Goal: Information Seeking & Learning: Find specific fact

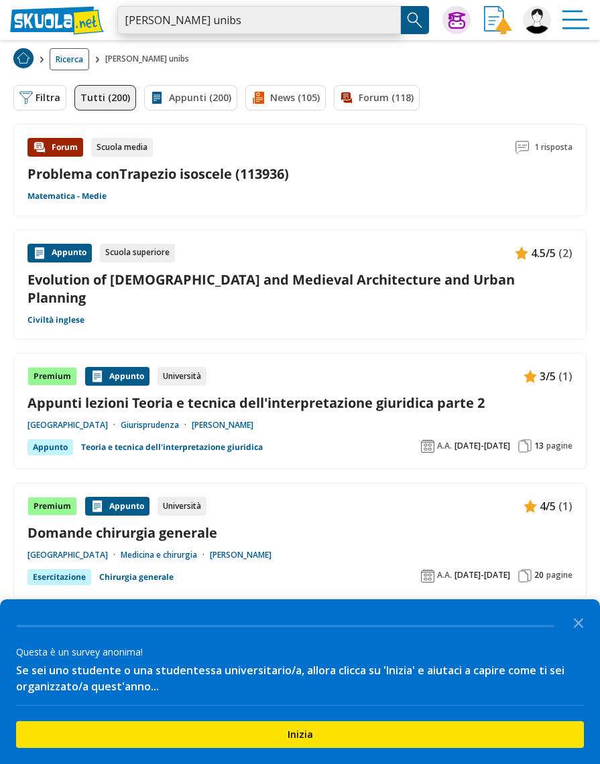
click at [200, 25] on input "pellizari christian unibs" at bounding box center [258, 20] width 283 height 28
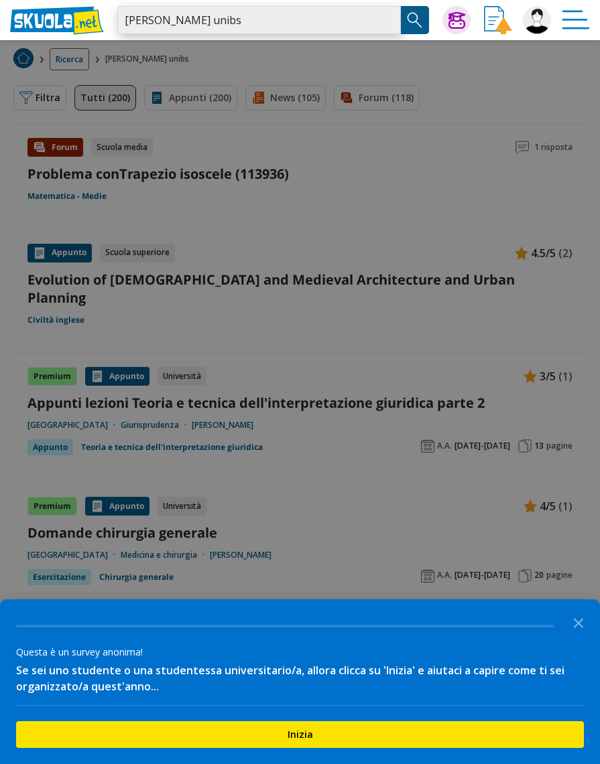
click at [250, 17] on input "pellizari christian unibs" at bounding box center [258, 20] width 283 height 28
click at [189, 8] on input "pellizari christian unibs" at bounding box center [258, 20] width 283 height 28
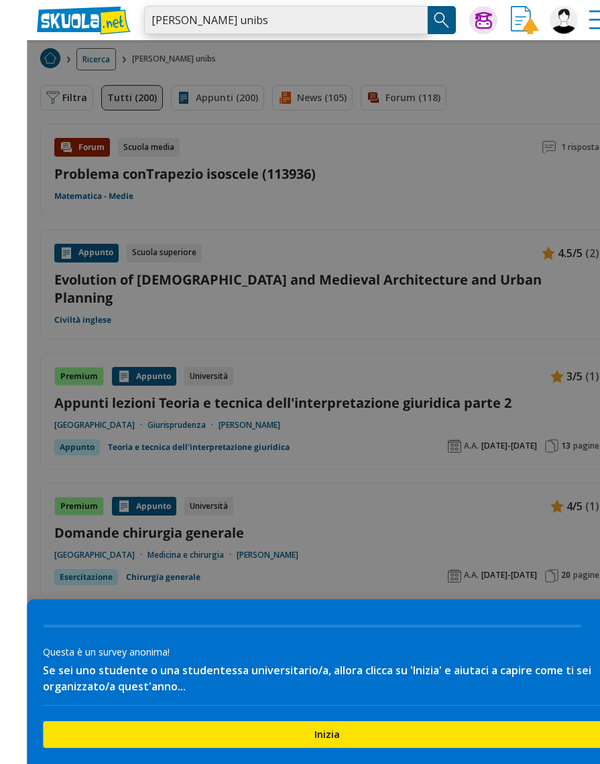
click at [218, 15] on input "pellizari christian unibs" at bounding box center [258, 20] width 283 height 28
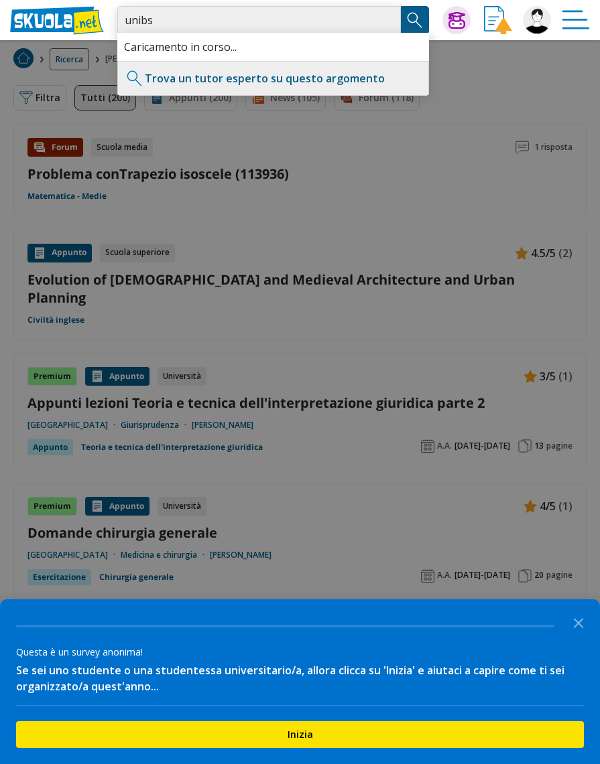
click at [166, 25] on input "unibs" at bounding box center [258, 20] width 283 height 28
type input "unibs ega"
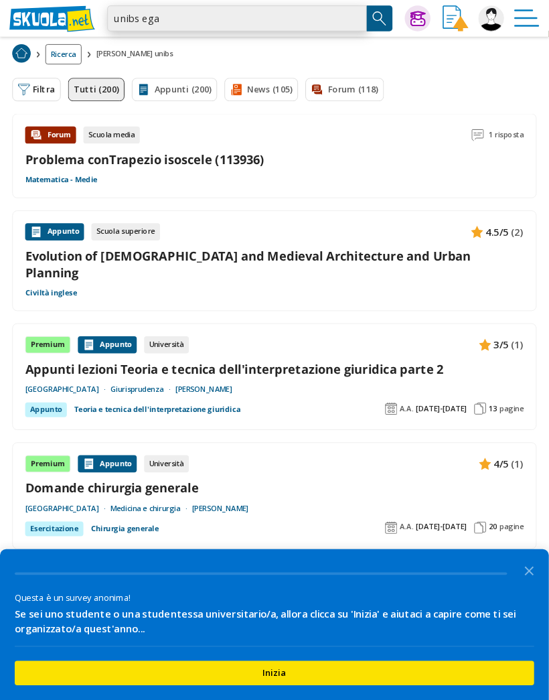
scroll to position [32, 13]
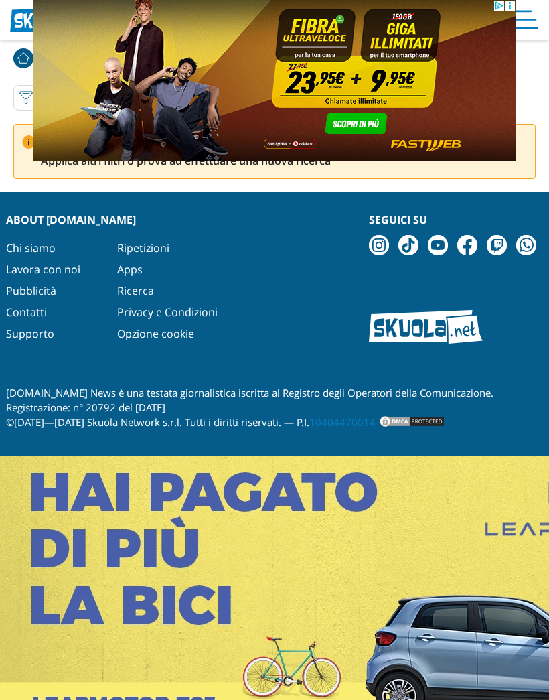
click at [0, 456] on link at bounding box center [0, 456] width 0 height 0
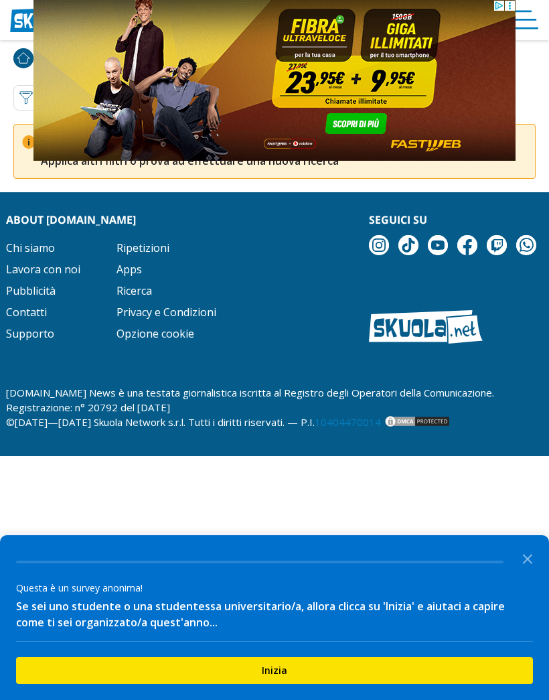
click at [539, 19] on img "Menù" at bounding box center [525, 20] width 28 height 28
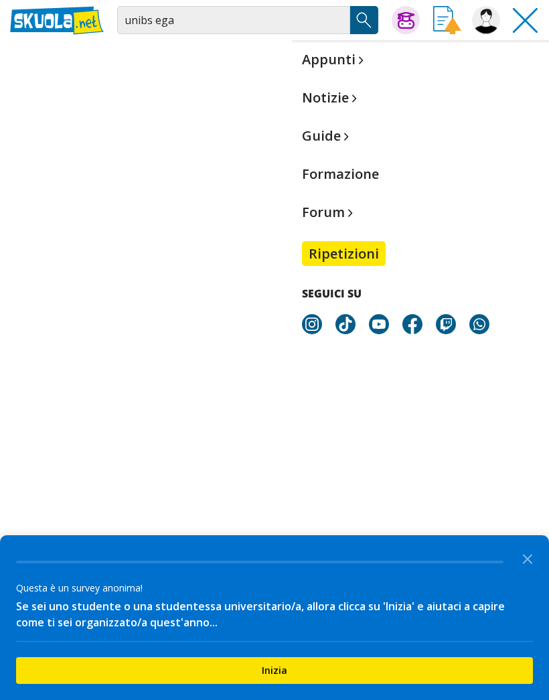
click at [529, 25] on img "Menù" at bounding box center [525, 20] width 28 height 28
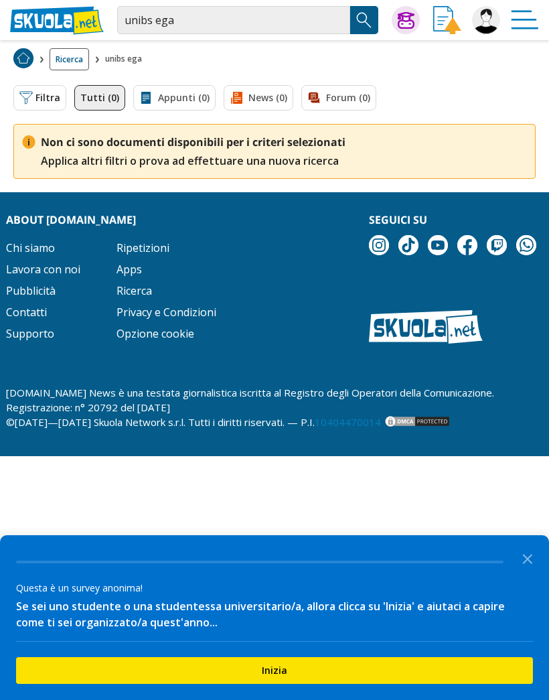
click at [527, 26] on img "Menù" at bounding box center [525, 20] width 28 height 28
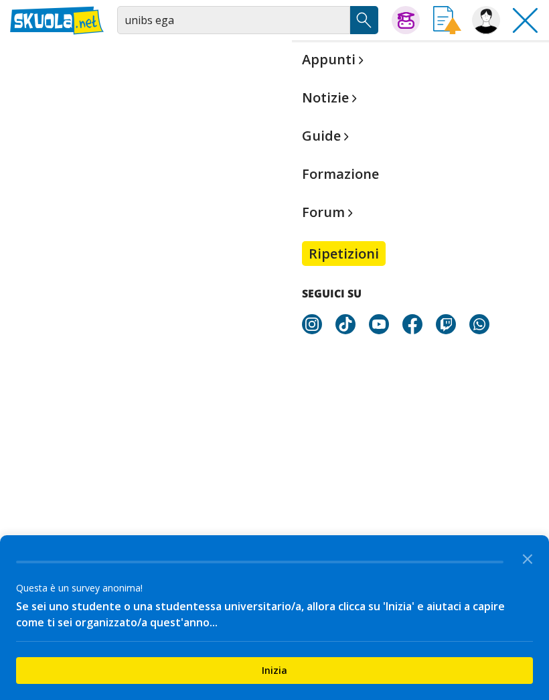
click at [525, 25] on img "Menù" at bounding box center [525, 20] width 28 height 28
